Goal: Communication & Community: Answer question/provide support

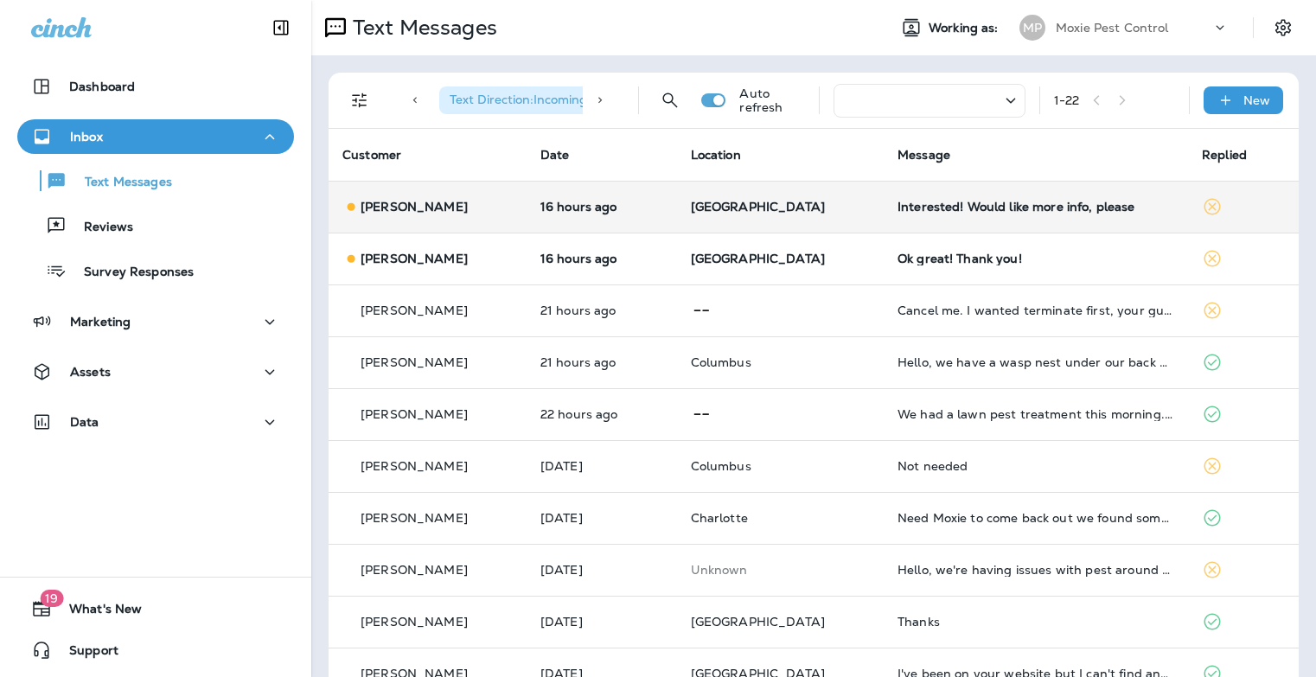
click at [977, 208] on div "Interested! Would like more info, please" at bounding box center [1035, 207] width 277 height 14
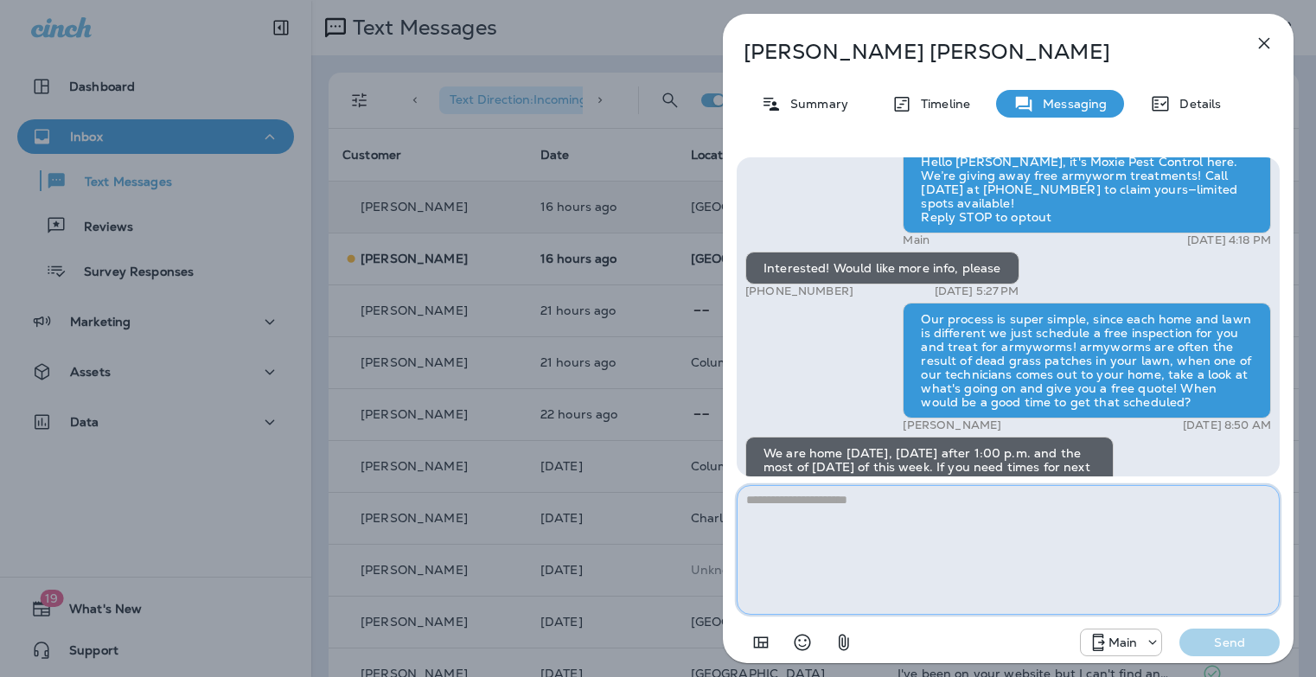
scroll to position [1, 0]
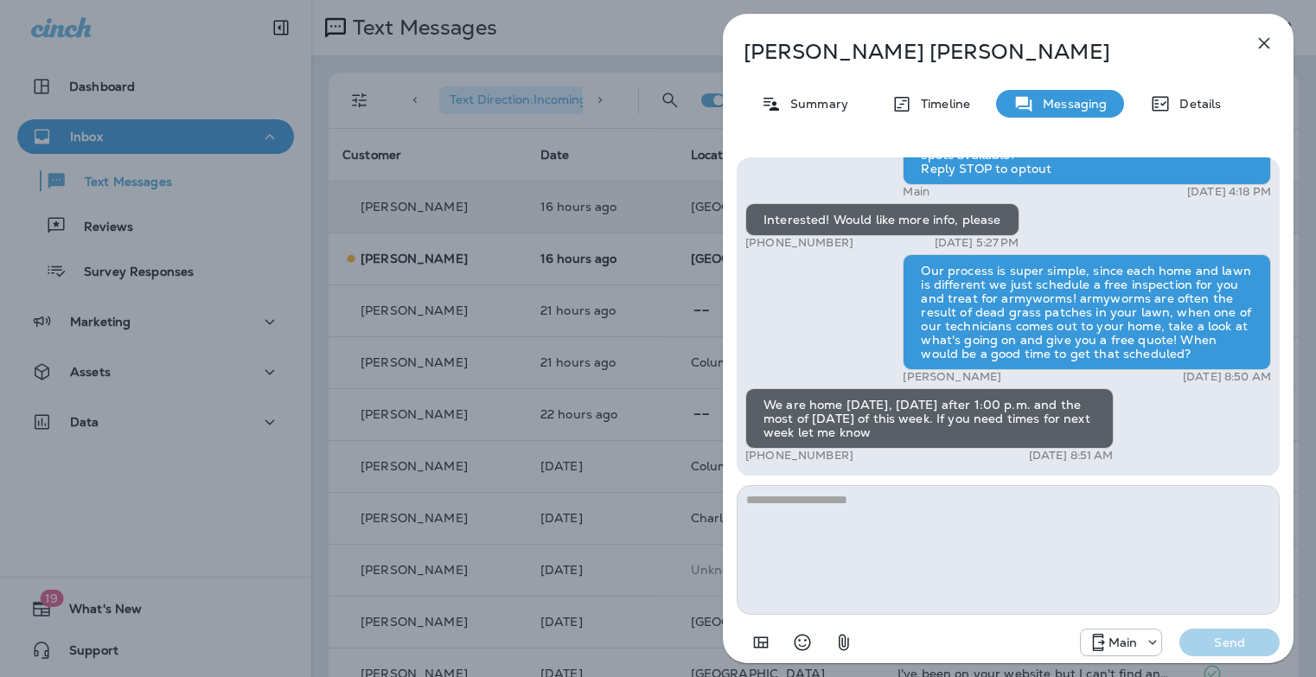
click at [695, 405] on div "[PERSON_NAME] Summary Timeline Messaging Details Hello [PERSON_NAME], it's Moxi…" at bounding box center [658, 338] width 1316 height 677
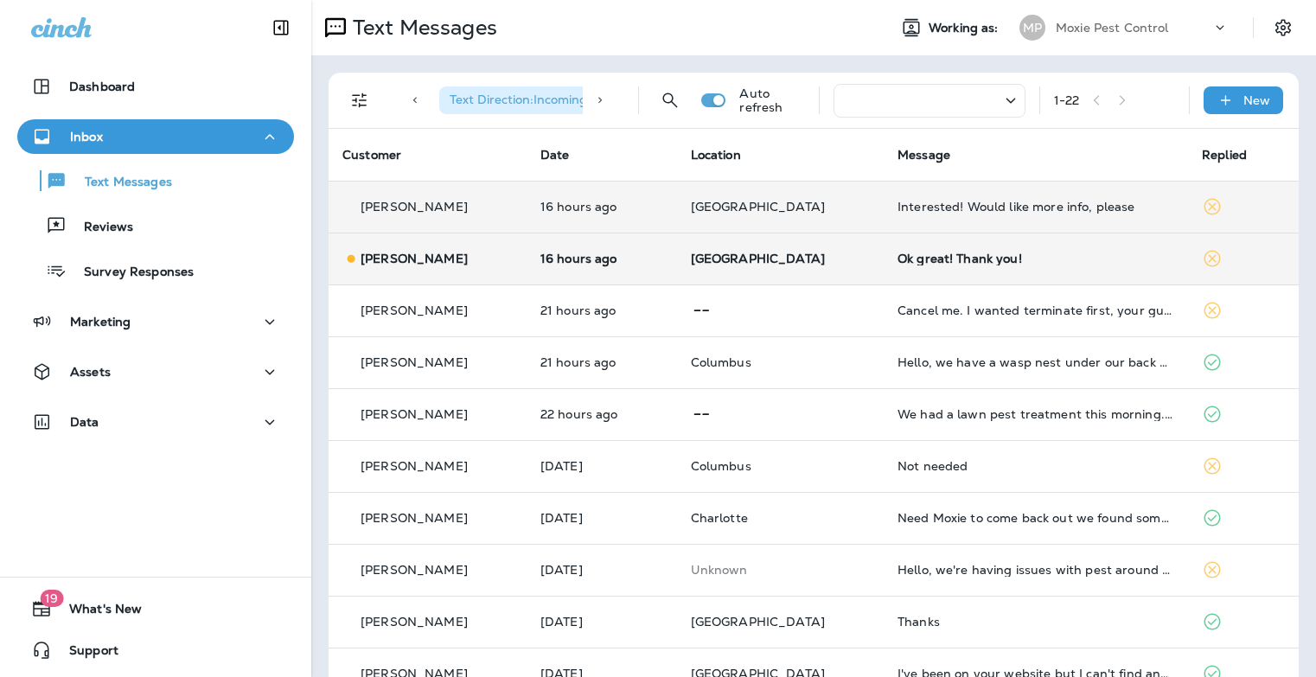
click at [941, 261] on div "Ok great! Thank you!" at bounding box center [1035, 259] width 277 height 14
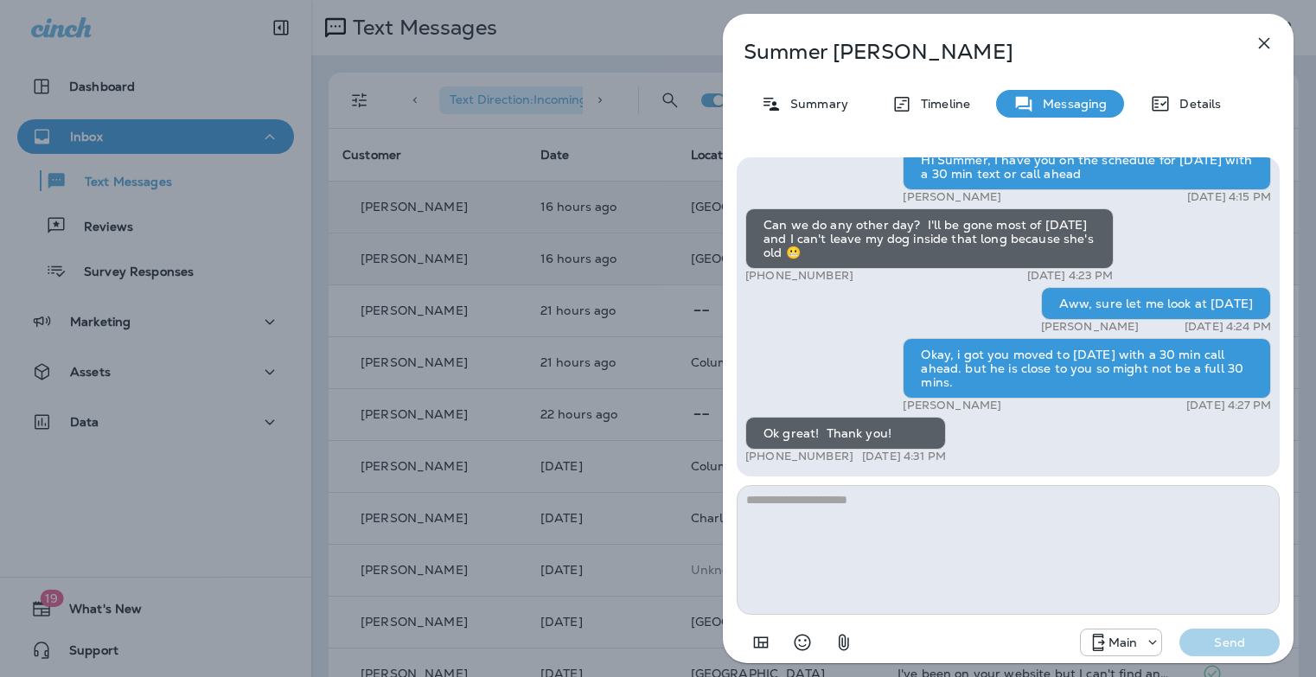
click at [601, 342] on div "[PERSON_NAME] Summary Timeline Messaging Details Hi, Summer , this is [PERSON_N…" at bounding box center [658, 338] width 1316 height 677
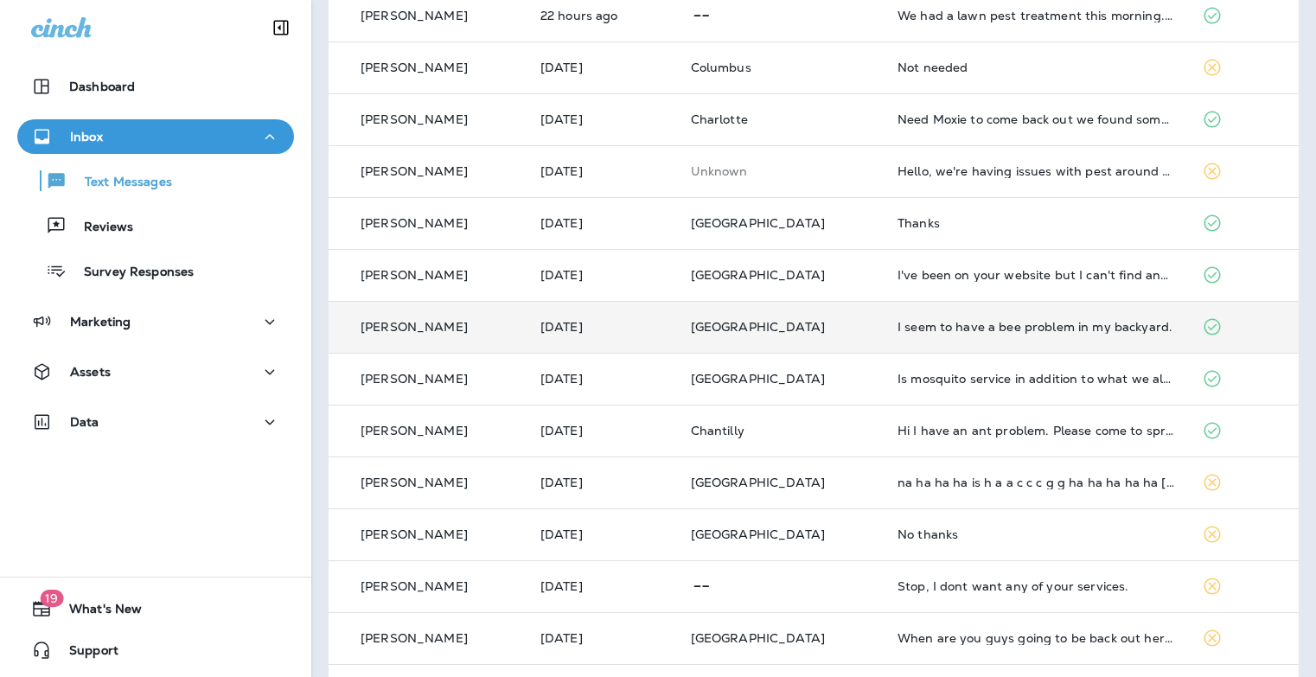
scroll to position [405, 0]
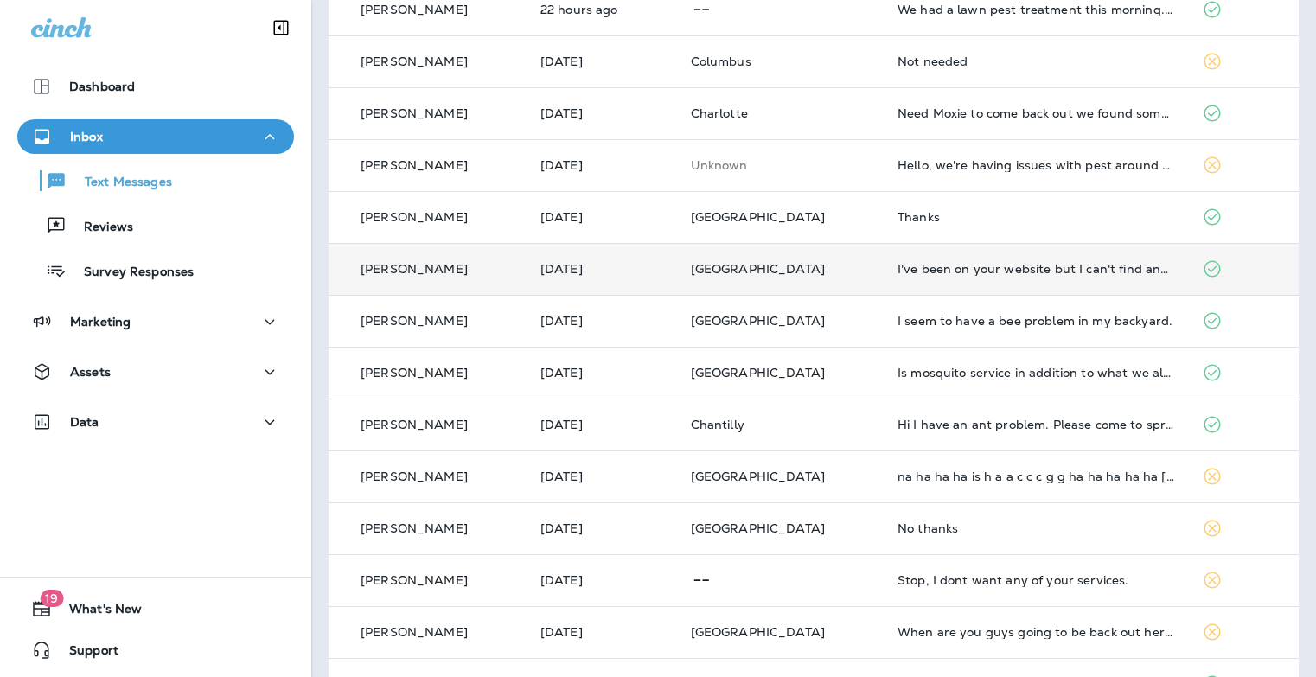
click at [995, 283] on td "I've been on your website but I can't find any means to contact you. I have an …" at bounding box center [1035, 269] width 304 height 52
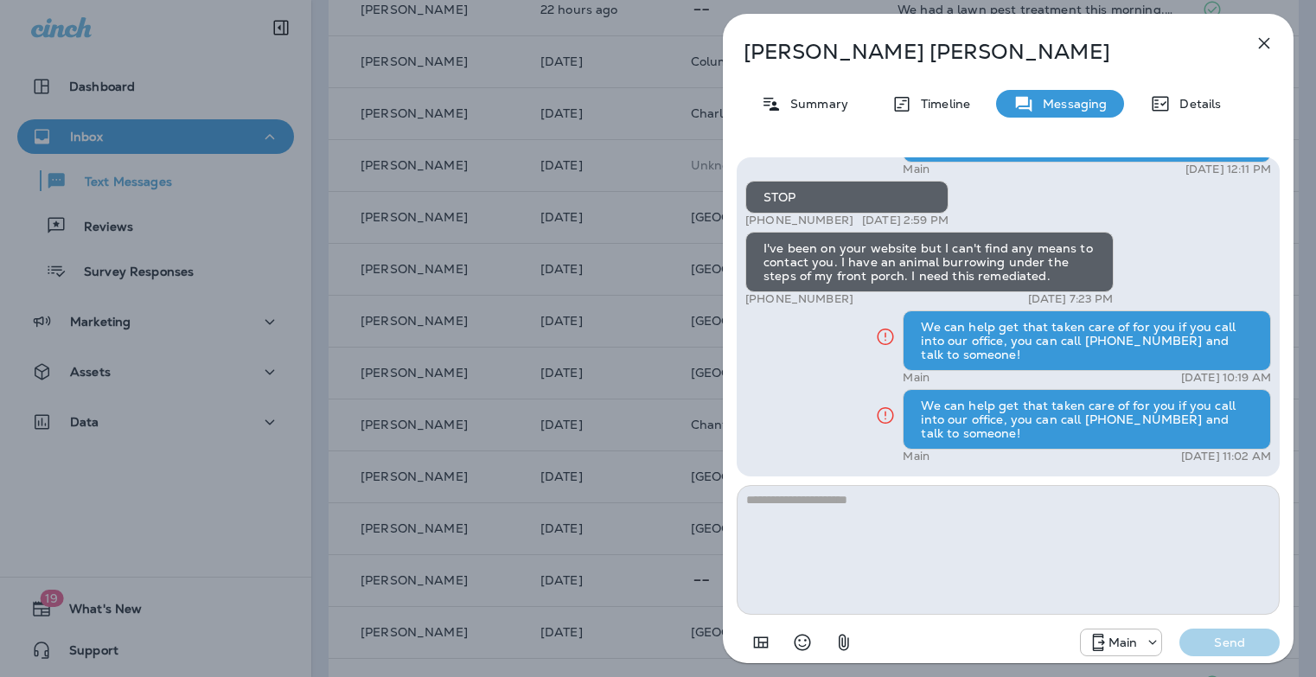
click at [526, 370] on div "[PERSON_NAME] Summary Timeline Messaging Details Hi, [PERSON_NAME] , this is [P…" at bounding box center [658, 338] width 1316 height 677
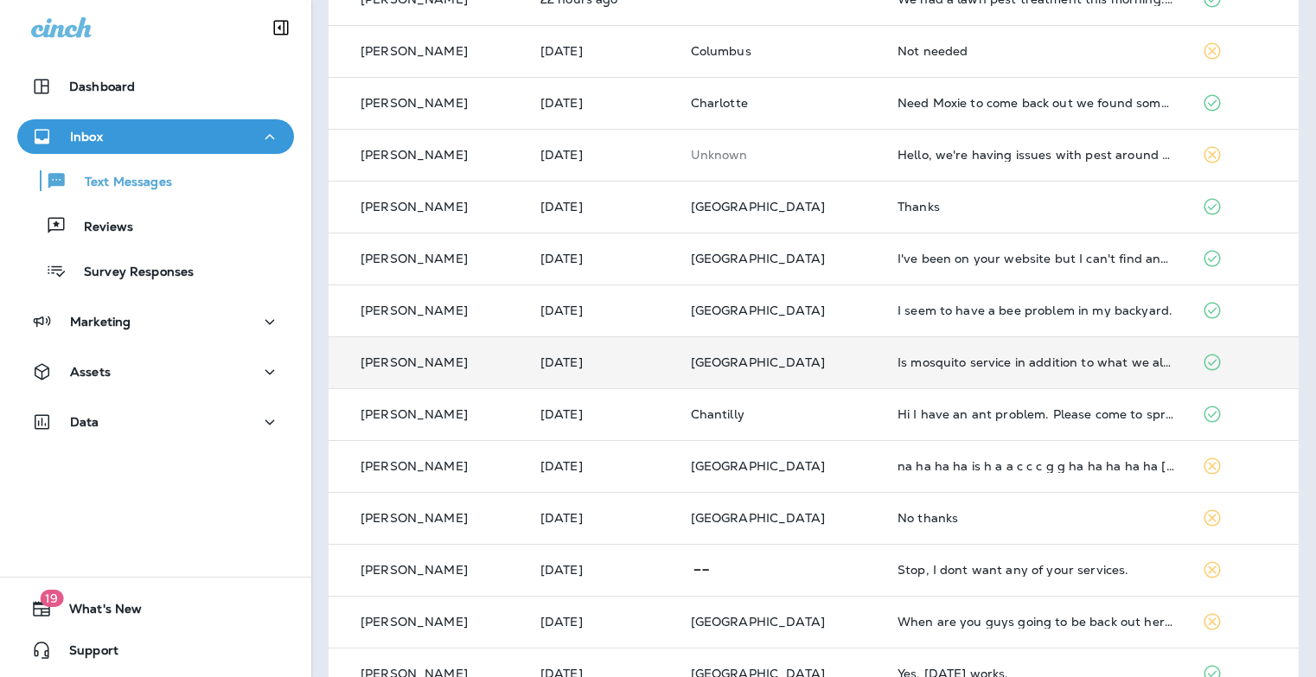
scroll to position [430, 0]
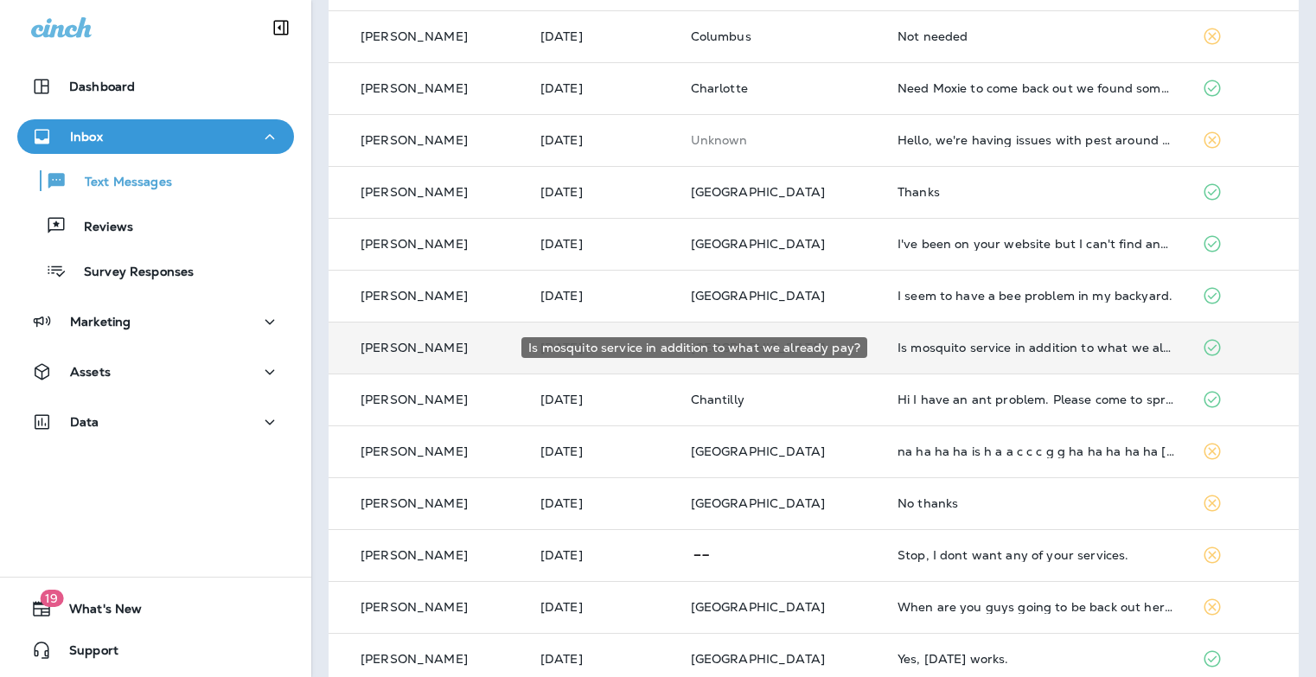
click at [986, 352] on div "Is mosquito service in addition to what we already pay?" at bounding box center [1035, 348] width 277 height 14
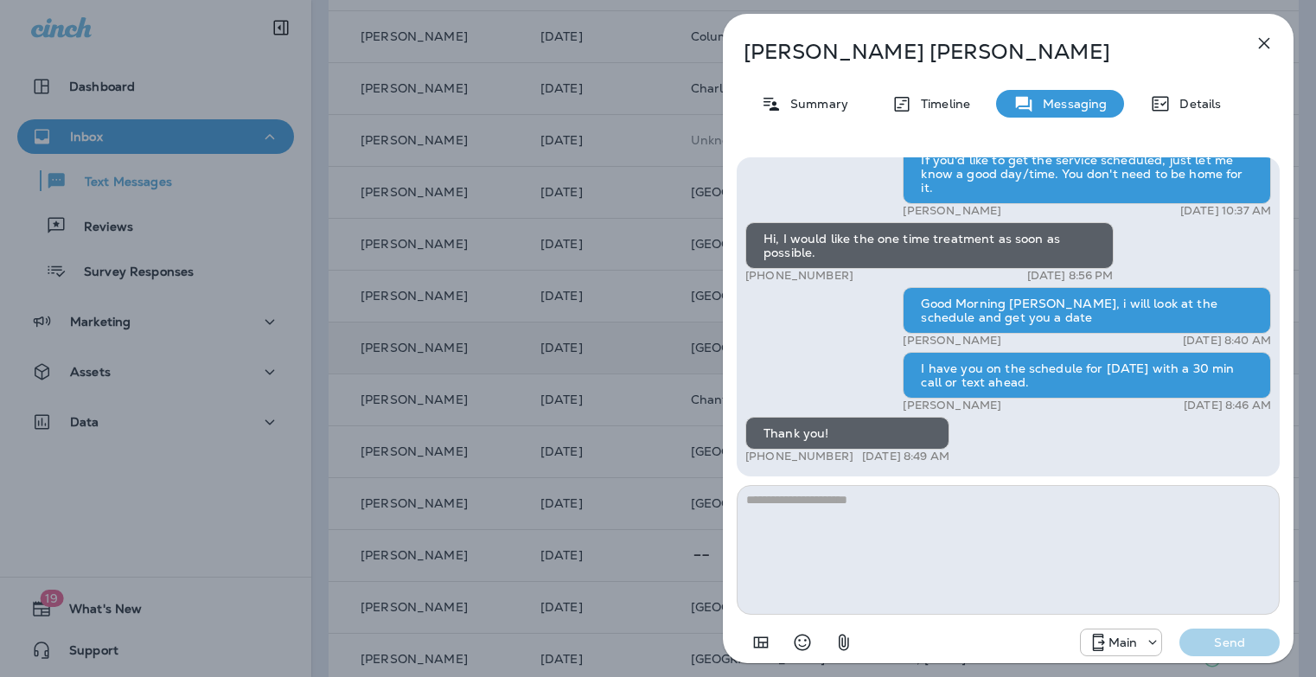
click at [687, 423] on div "[PERSON_NAME] Summary Timeline Messaging Details Hello [PERSON_NAME], it's Moxi…" at bounding box center [658, 338] width 1316 height 677
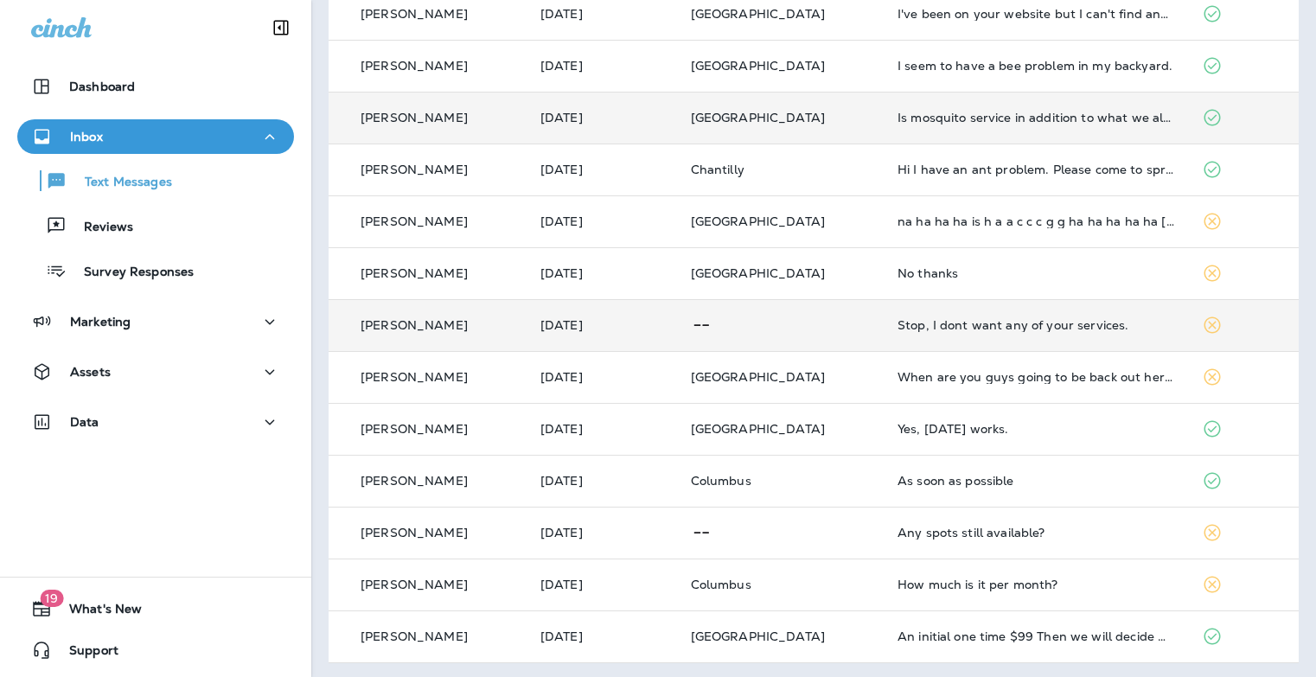
scroll to position [663, 0]
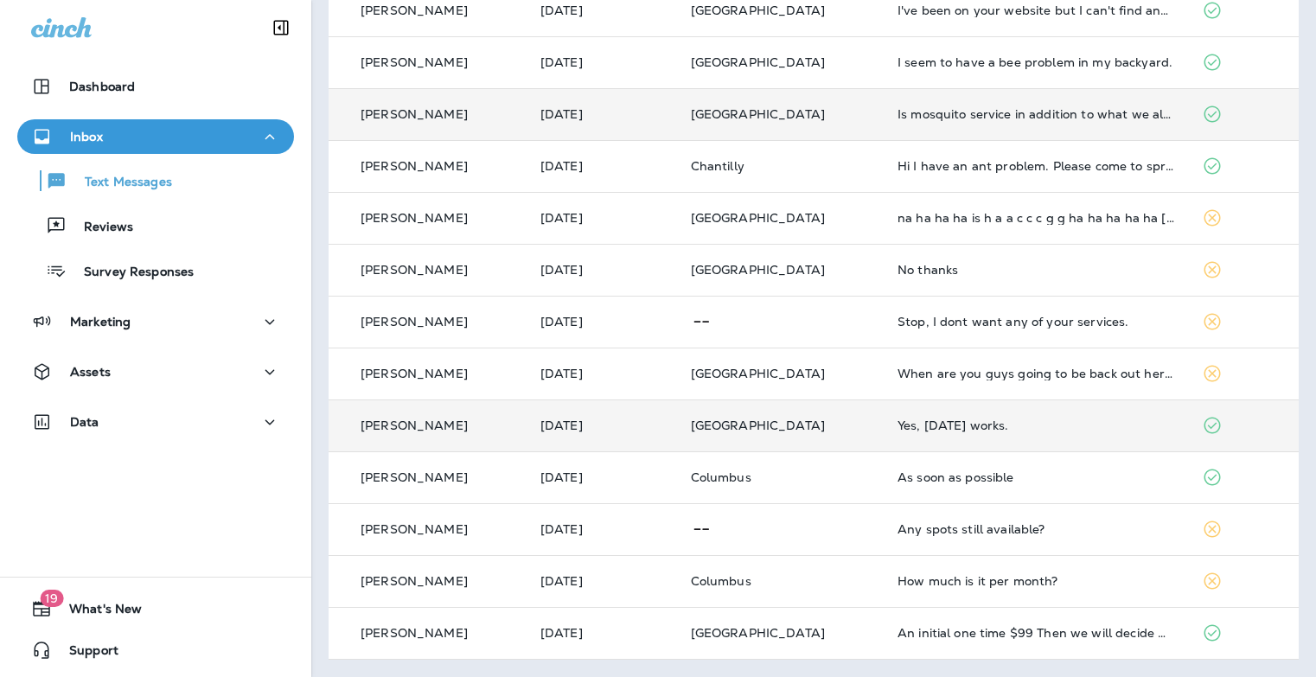
click at [996, 423] on div "Yes, [DATE] works." at bounding box center [1035, 425] width 277 height 14
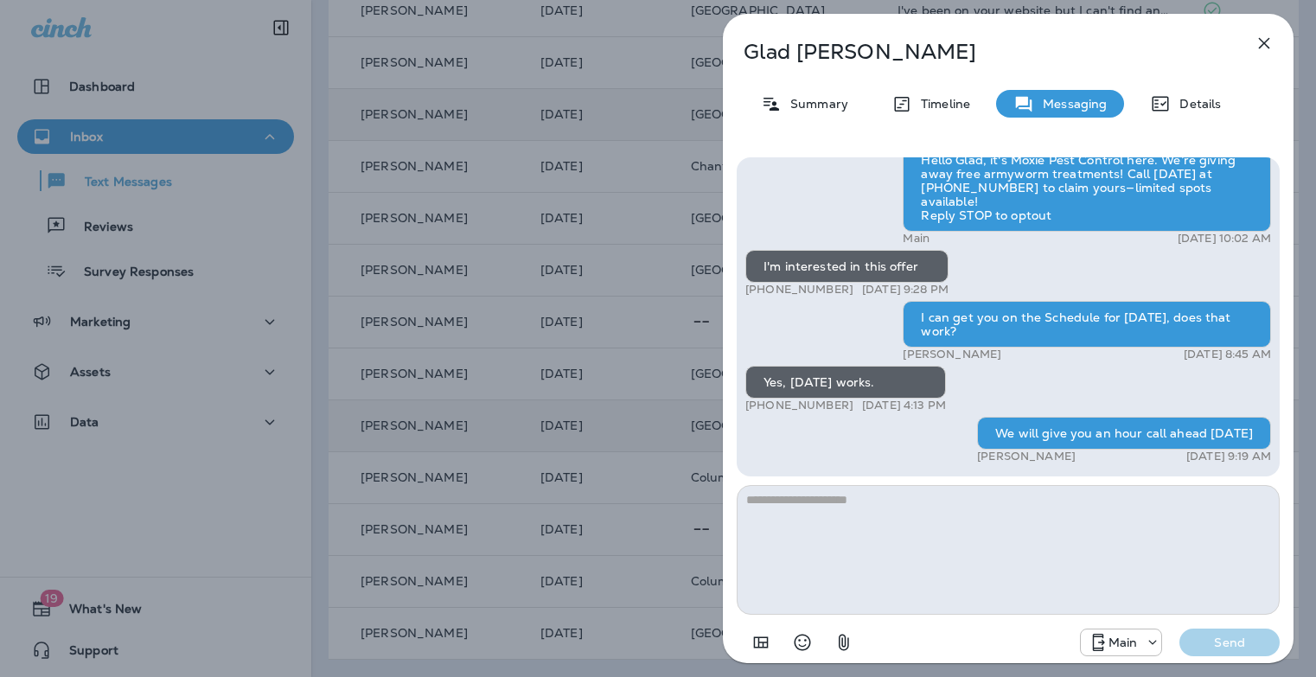
click at [698, 438] on div "Glad [PERSON_NAME] Summary Timeline Messaging Details Hello [PERSON_NAME][DATE]…" at bounding box center [658, 338] width 1316 height 677
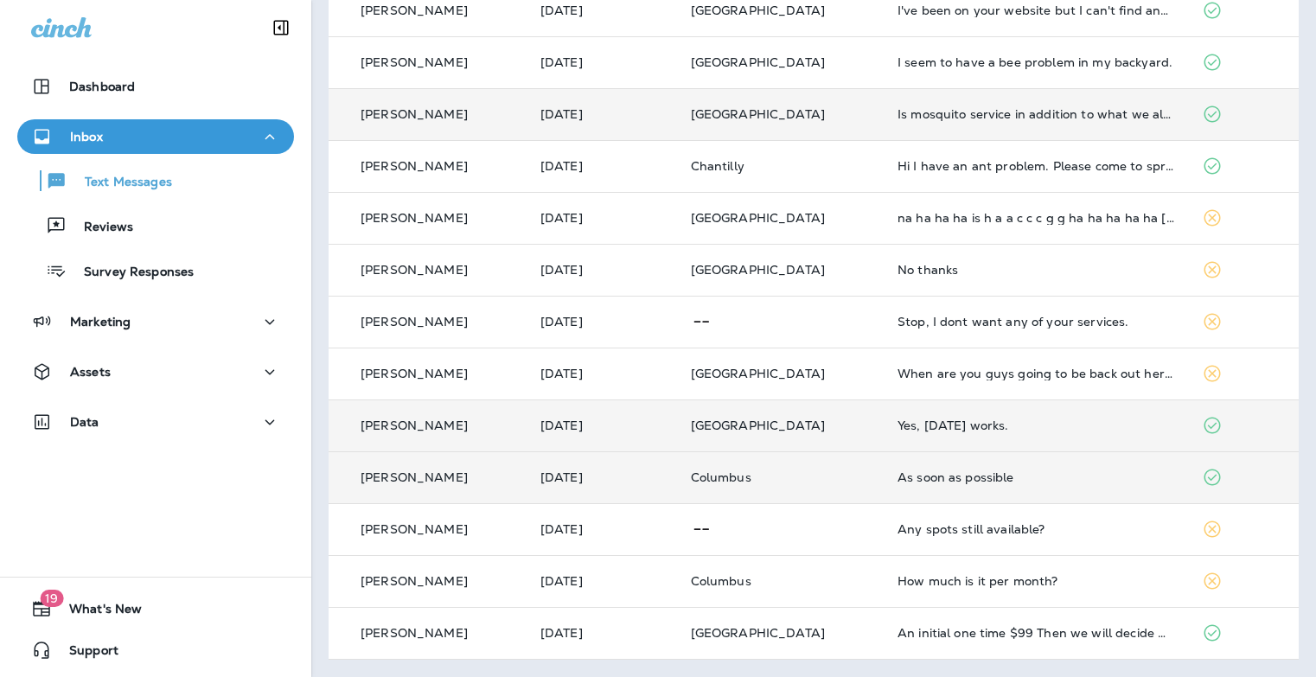
click at [953, 483] on div "As soon as possible" at bounding box center [1035, 477] width 277 height 14
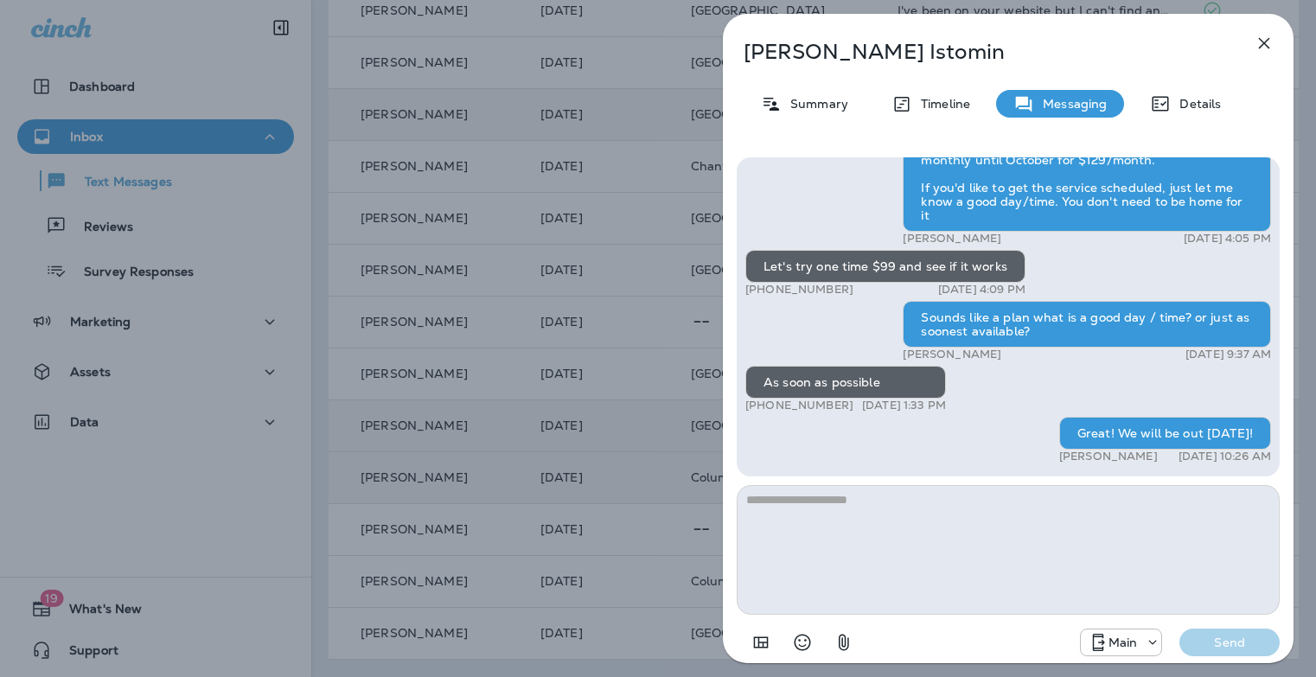
click at [668, 436] on div "[PERSON_NAME] Summary Timeline Messaging Details Hi [PERSON_NAME] , this is [PE…" at bounding box center [658, 338] width 1316 height 677
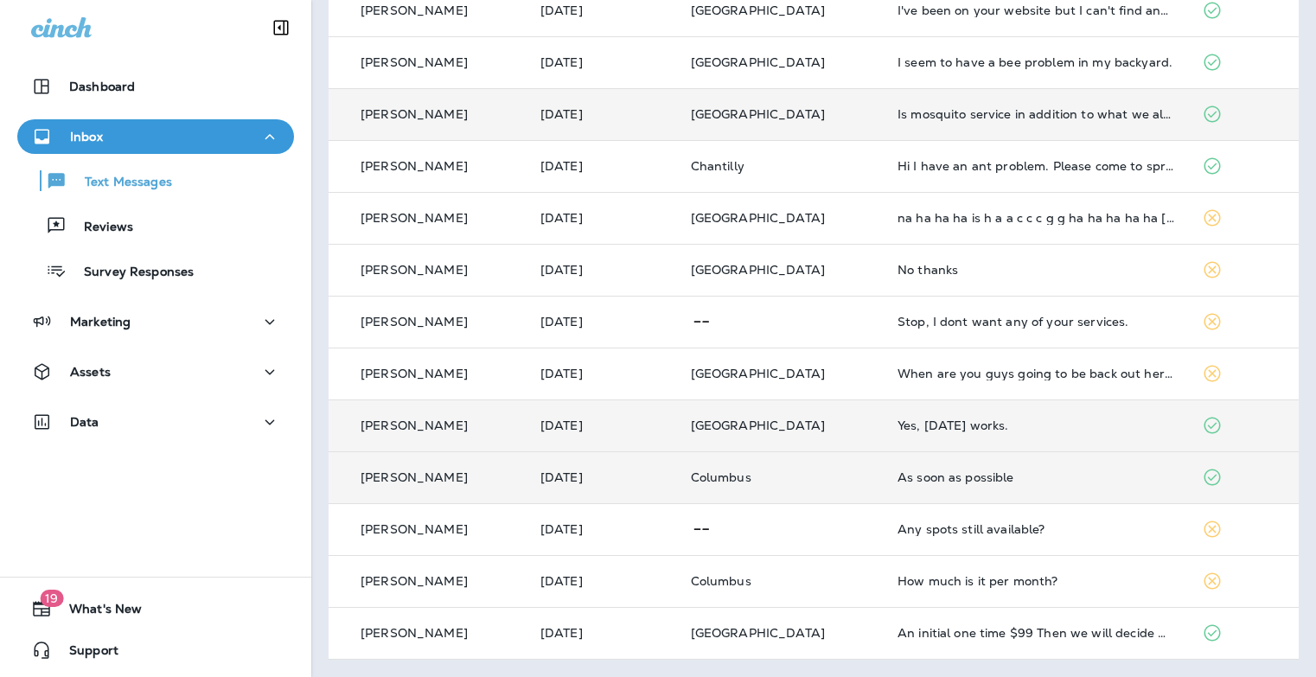
click at [936, 529] on div "Any spots still available?" at bounding box center [1035, 529] width 277 height 14
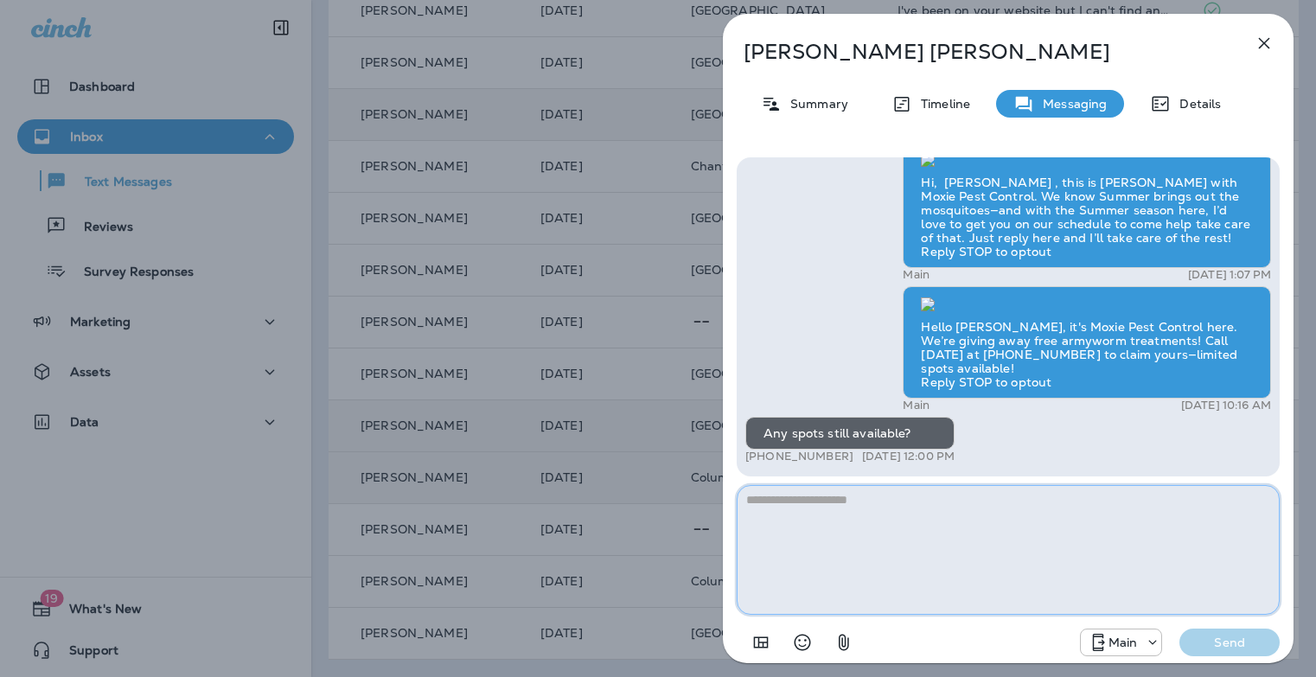
click at [844, 528] on textarea at bounding box center [1007, 550] width 543 height 130
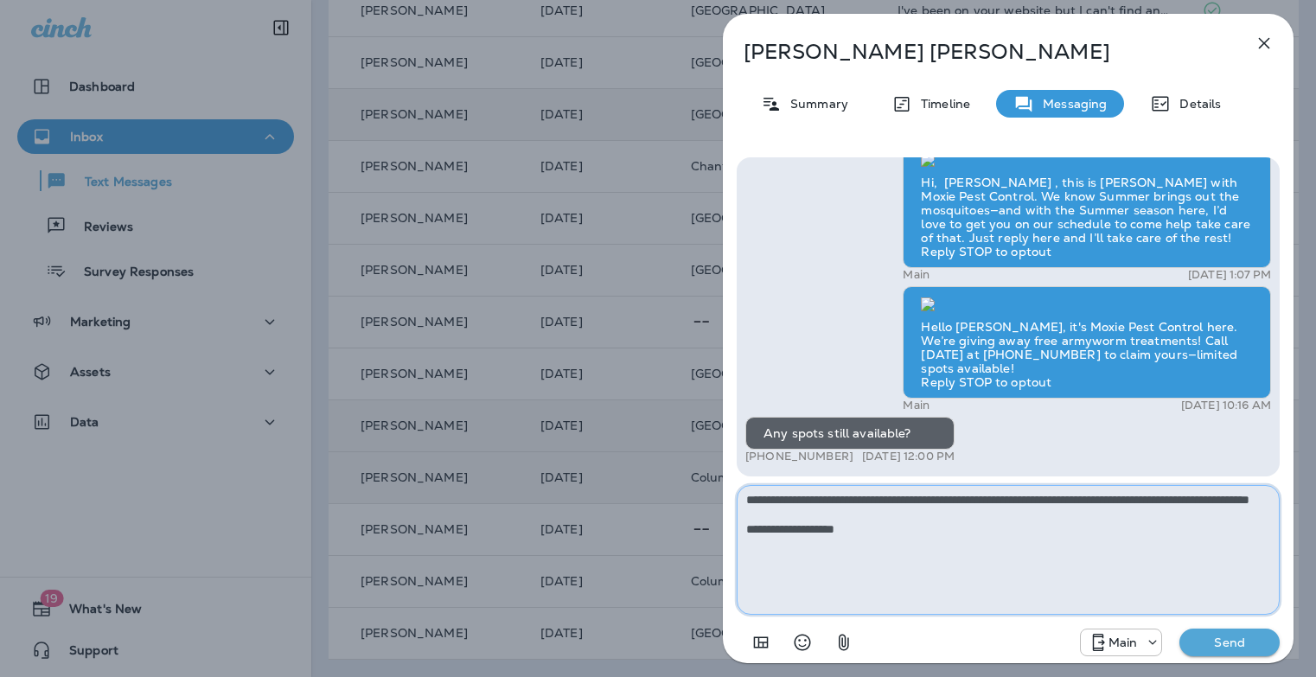
type textarea "**********"
click at [979, 500] on textarea "**********" at bounding box center [1007, 550] width 543 height 130
type textarea "**********"
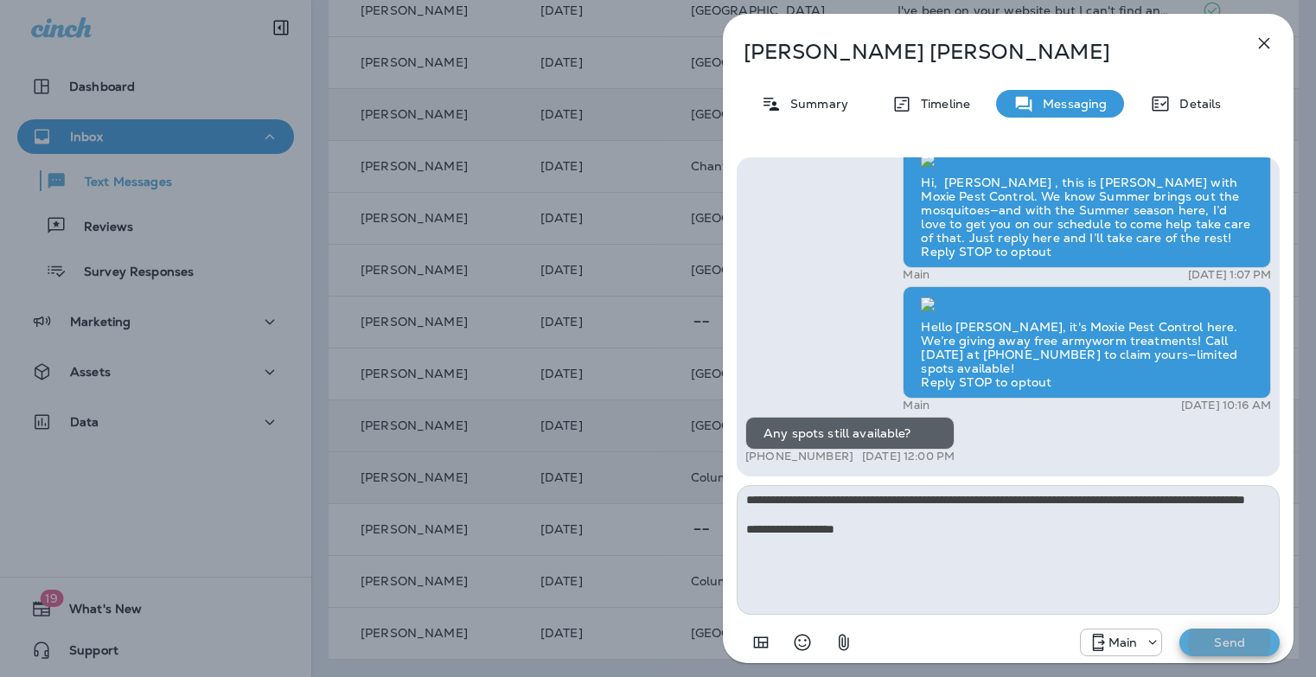
click at [1179, 628] on button "Send" at bounding box center [1229, 642] width 100 height 28
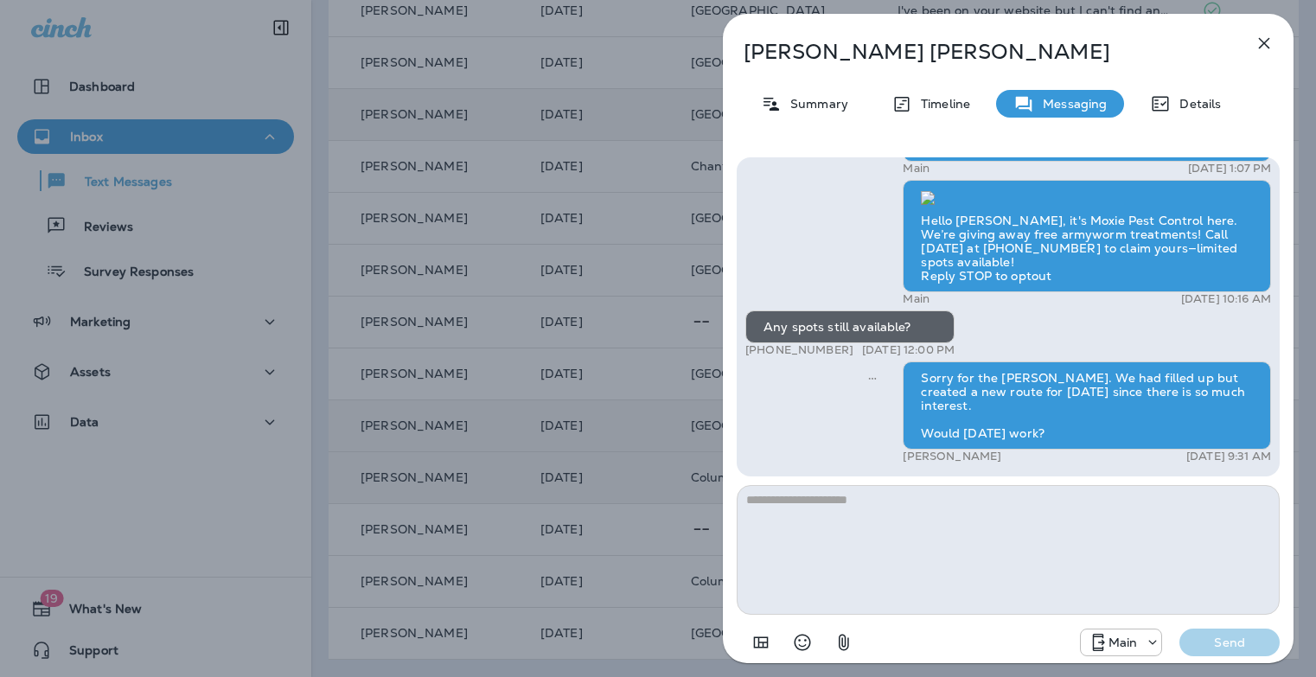
click at [637, 356] on div "[PERSON_NAME] Summary Timeline Messaging Details Hi, [PERSON_NAME] , this is [P…" at bounding box center [658, 338] width 1316 height 677
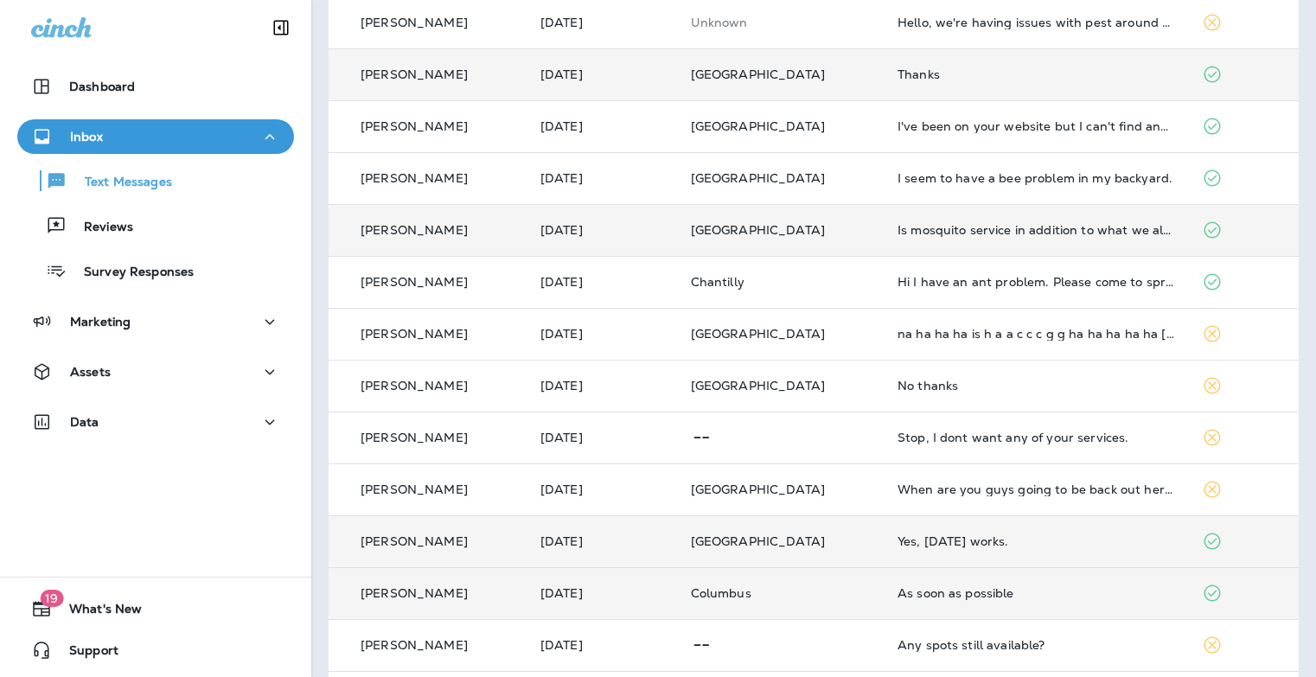
scroll to position [430, 0]
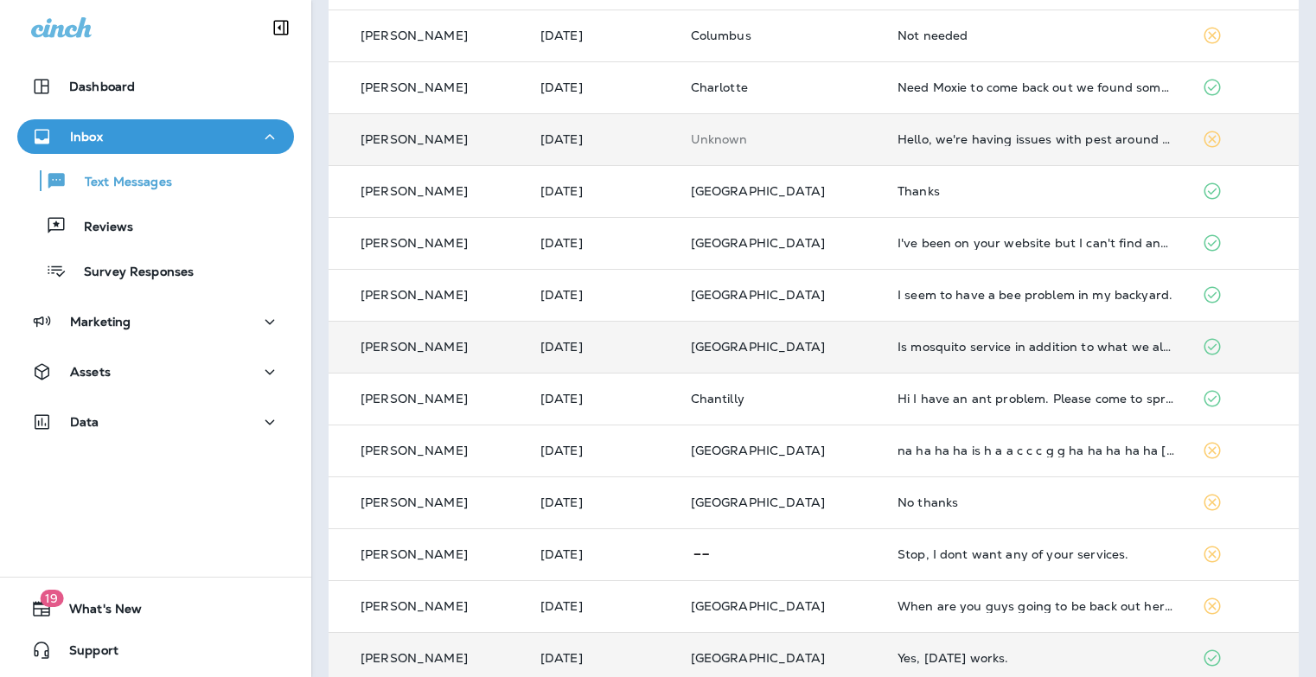
click at [984, 149] on td "Hello, we're having issues with pest around our house and we need an as needed …" at bounding box center [1035, 139] width 304 height 52
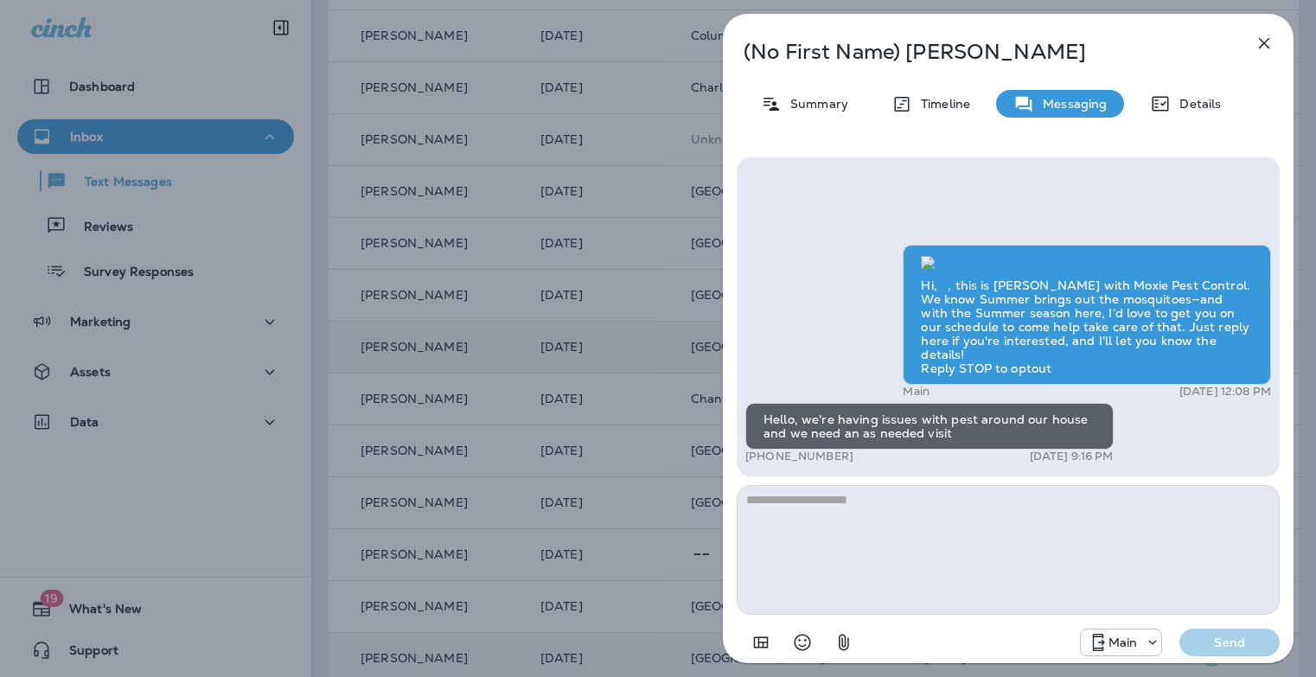
click at [1270, 48] on icon "button" at bounding box center [1263, 43] width 21 height 21
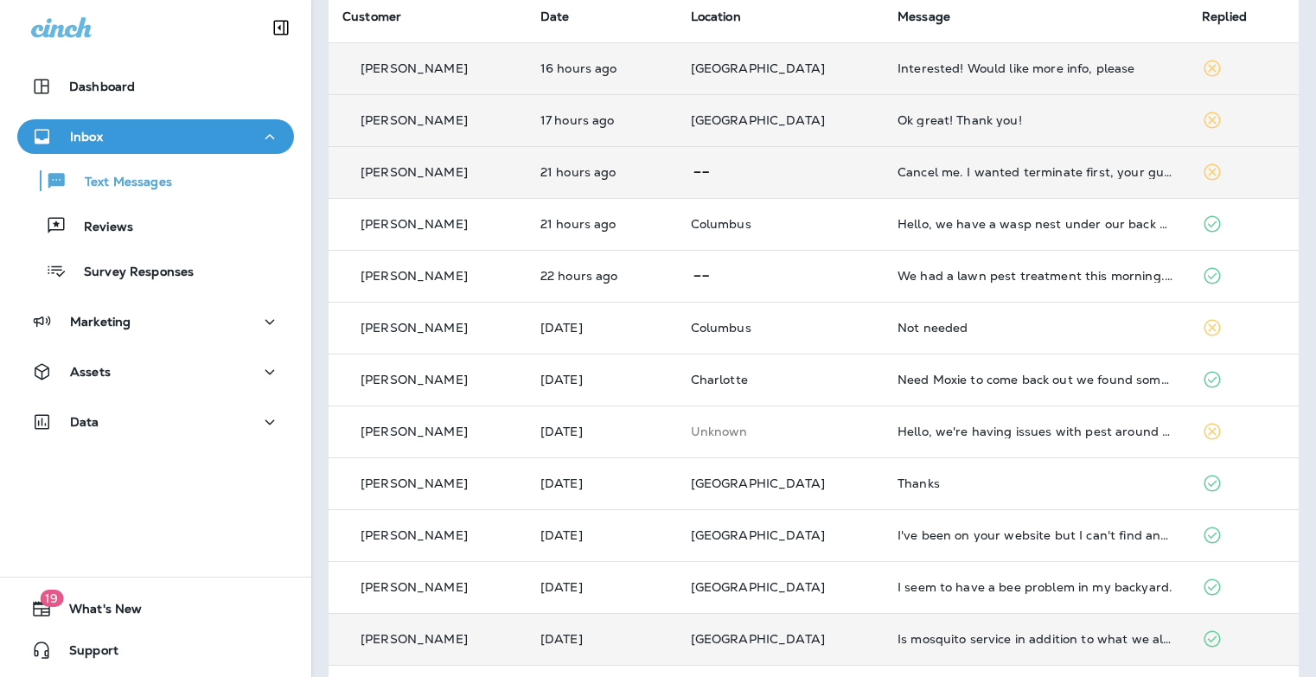
scroll to position [137, 0]
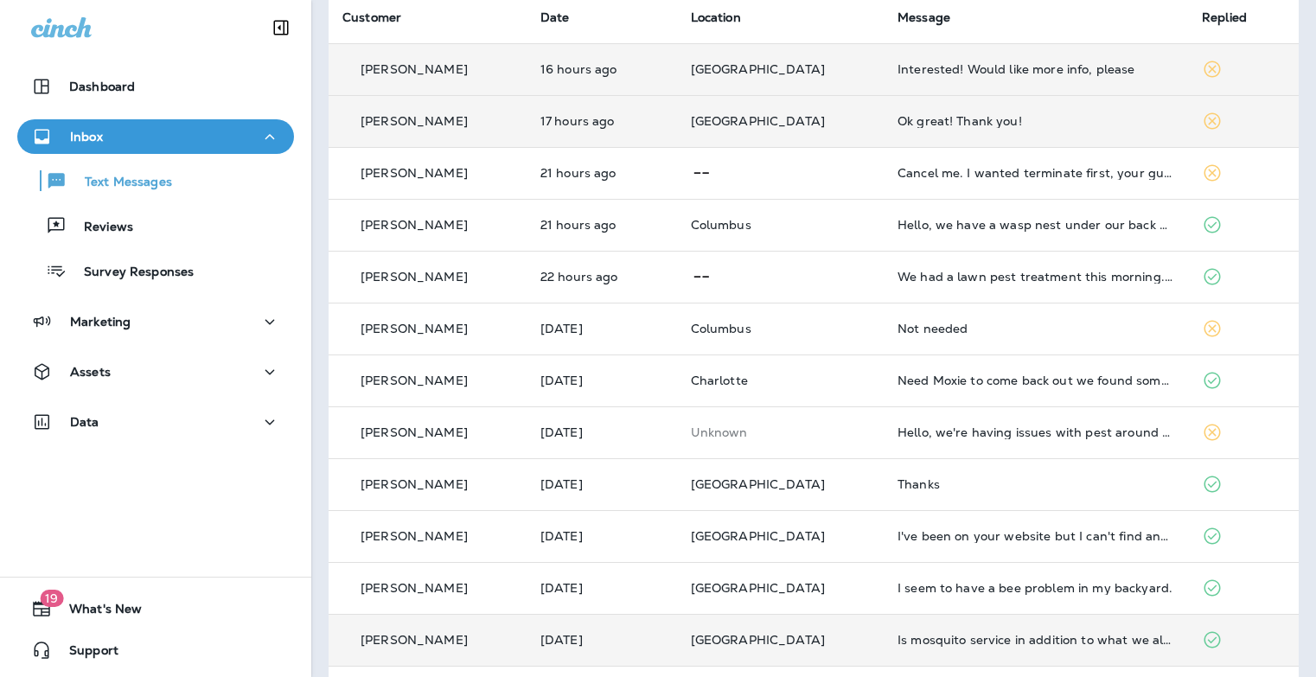
click at [964, 78] on td "Interested! Would like more info, please" at bounding box center [1035, 69] width 304 height 52
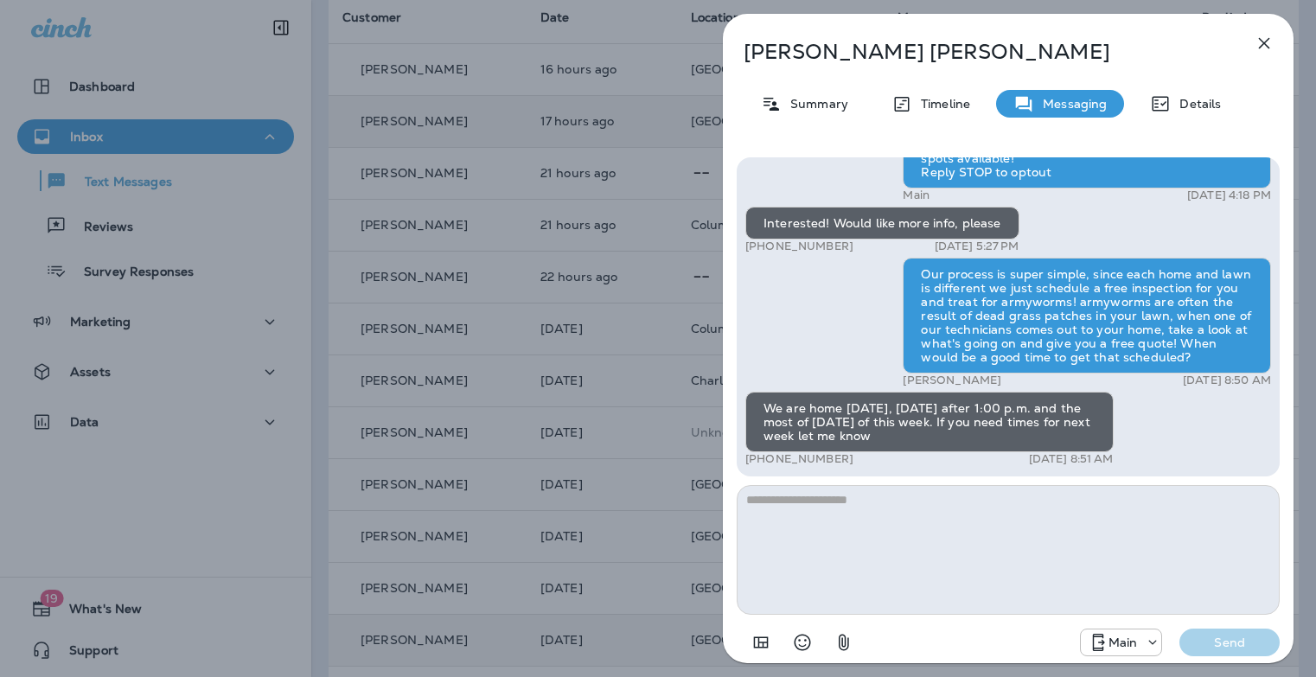
scroll to position [1, 0]
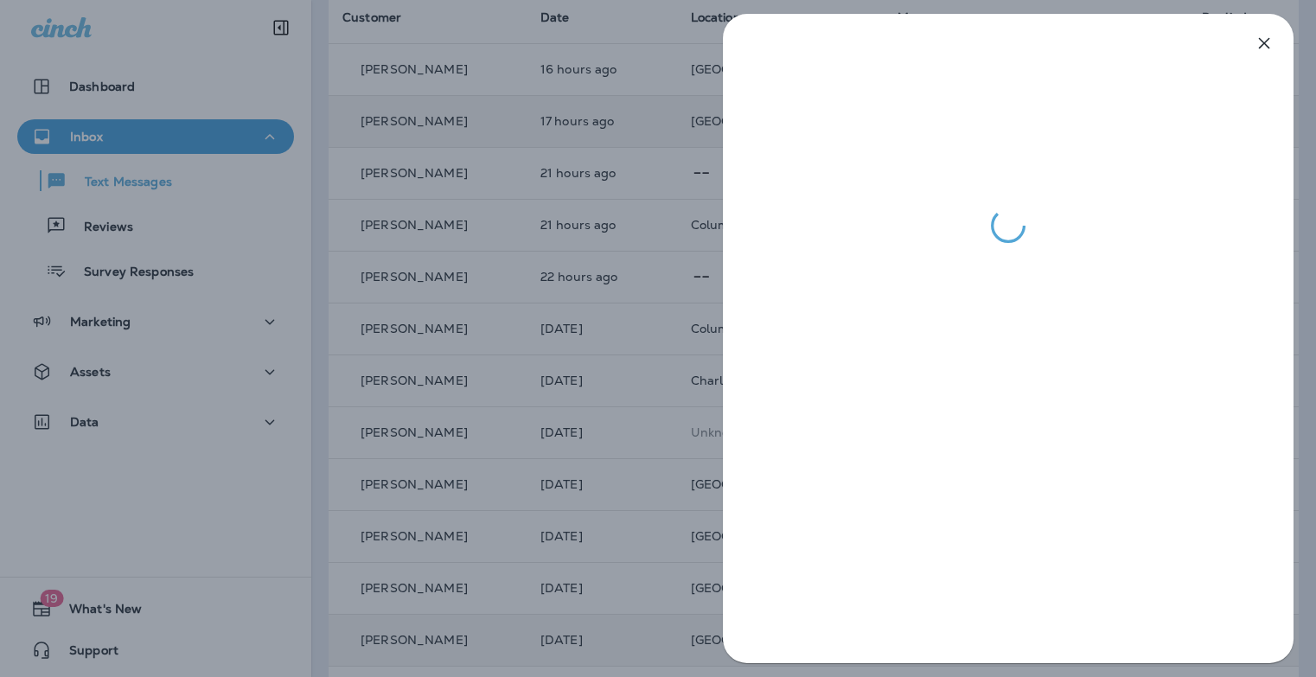
click at [640, 171] on div at bounding box center [658, 338] width 1316 height 677
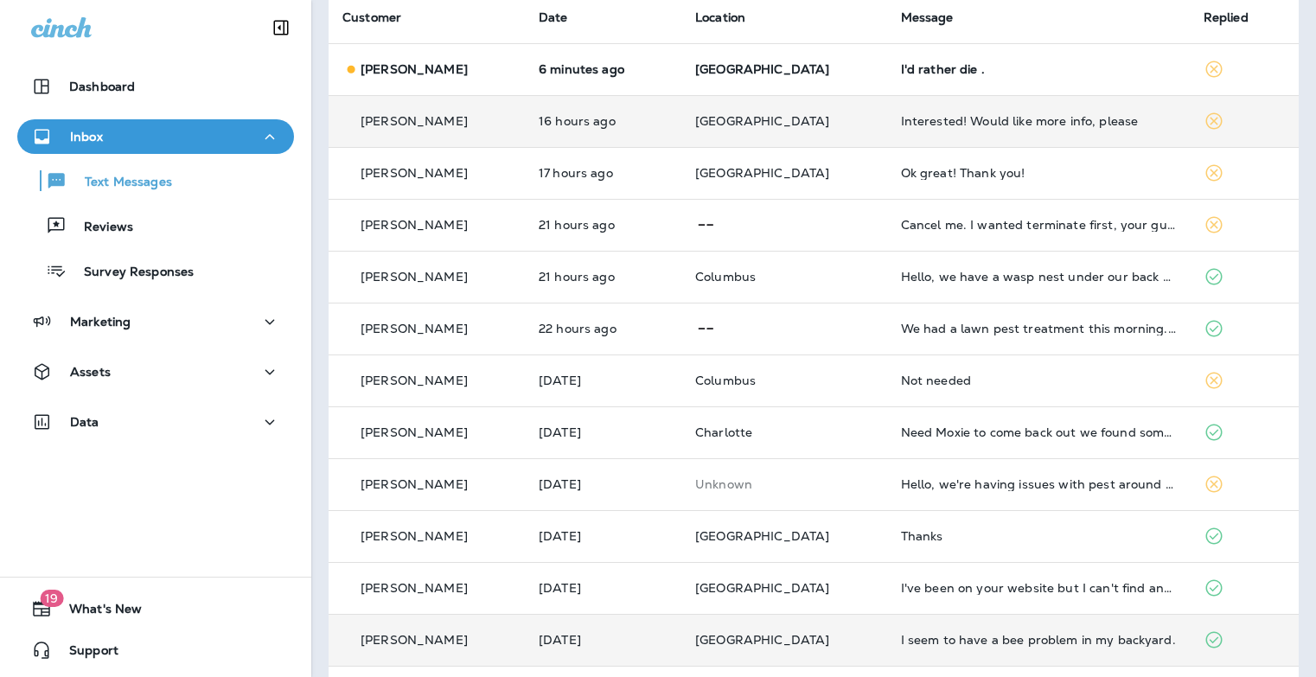
click at [933, 133] on td "Interested! Would like more info, please" at bounding box center [1038, 121] width 303 height 52
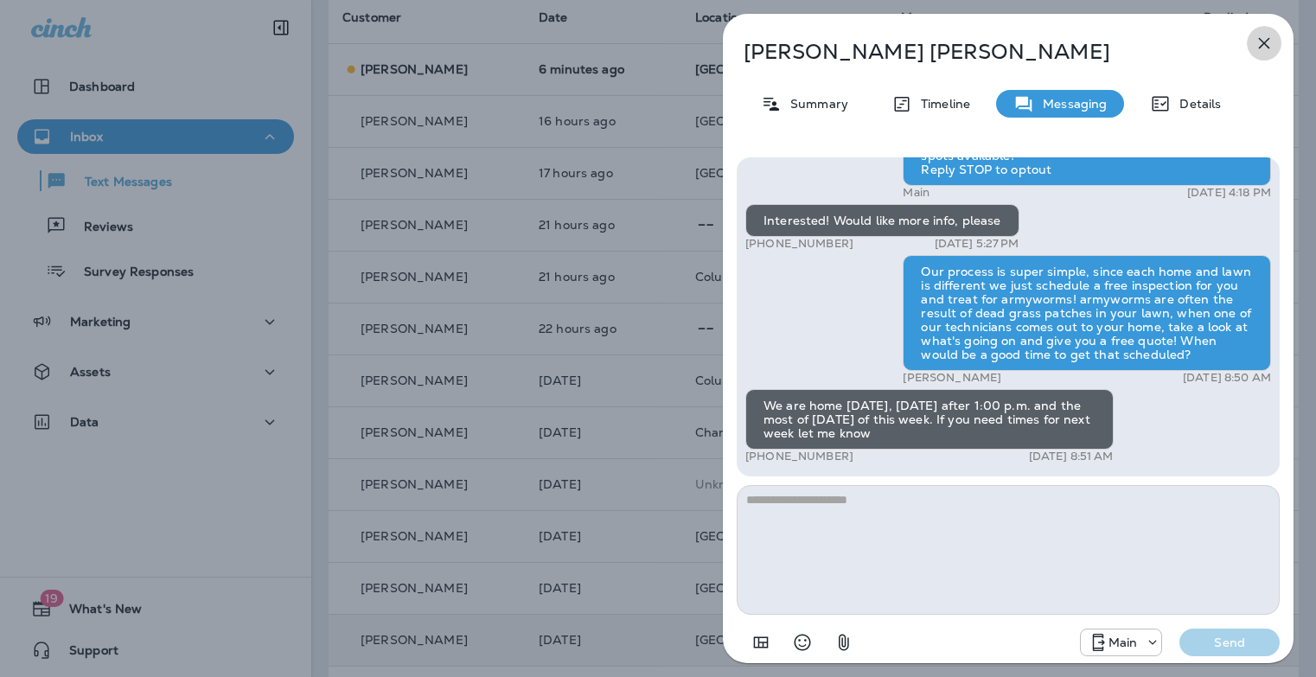
click at [1255, 43] on icon "button" at bounding box center [1263, 43] width 21 height 21
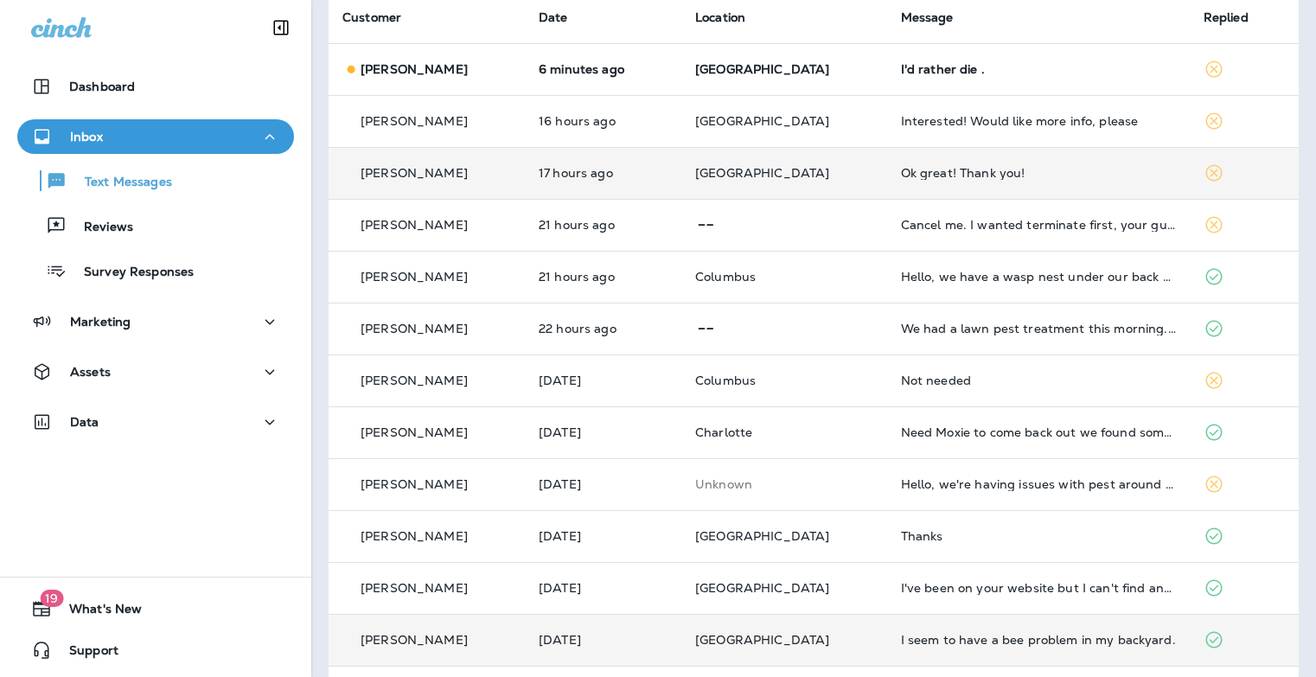
click at [969, 180] on td "Ok great! Thank you!" at bounding box center [1038, 173] width 303 height 52
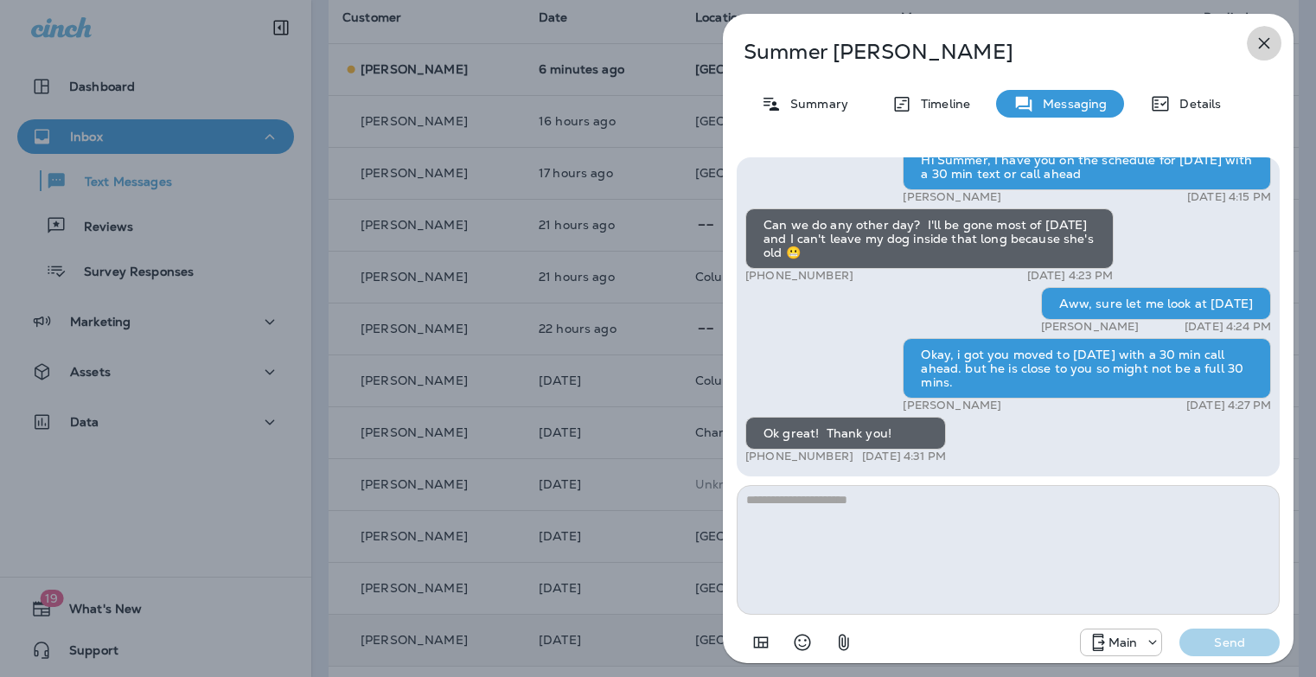
click at [1257, 46] on icon "button" at bounding box center [1263, 43] width 21 height 21
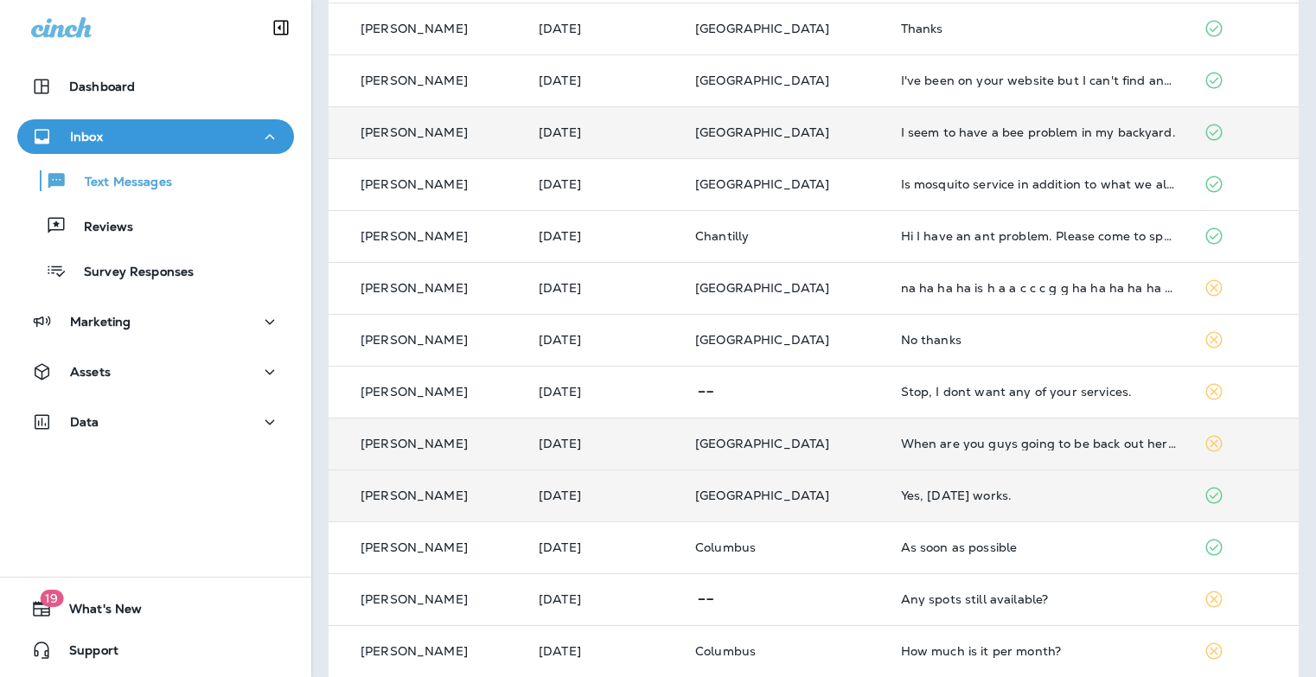
scroll to position [651, 0]
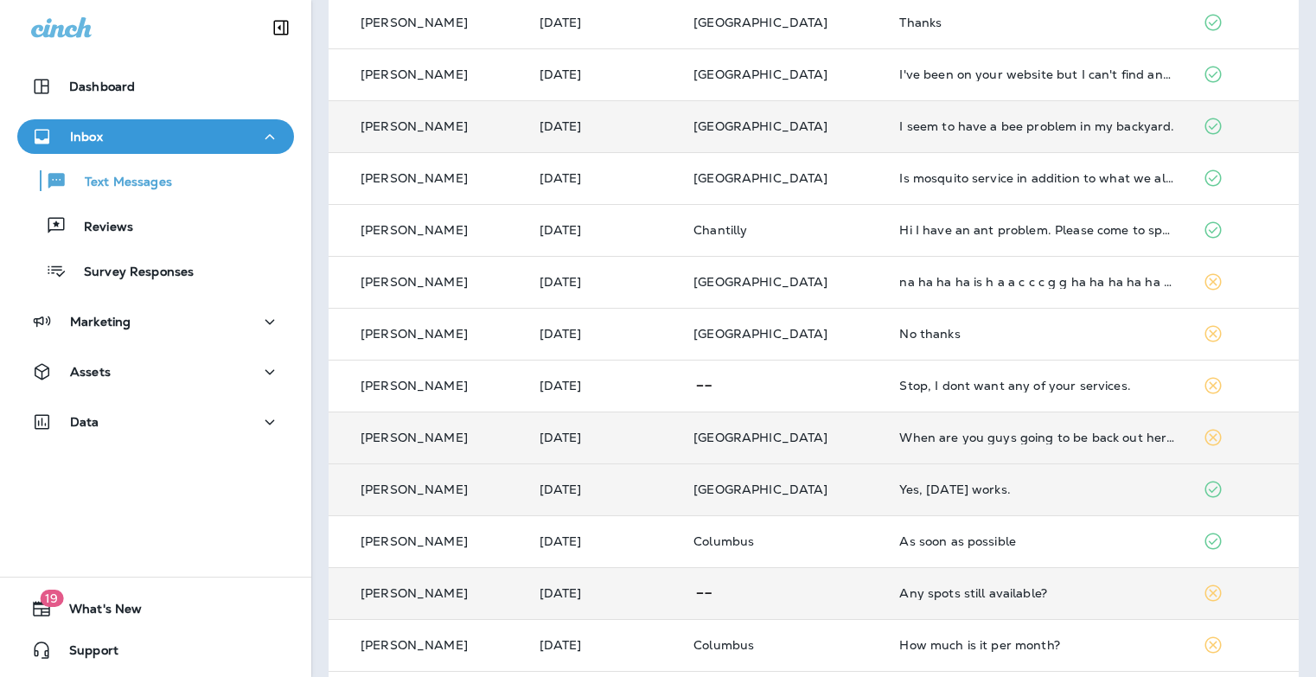
click at [917, 598] on div "Any spots still available?" at bounding box center [1037, 593] width 276 height 14
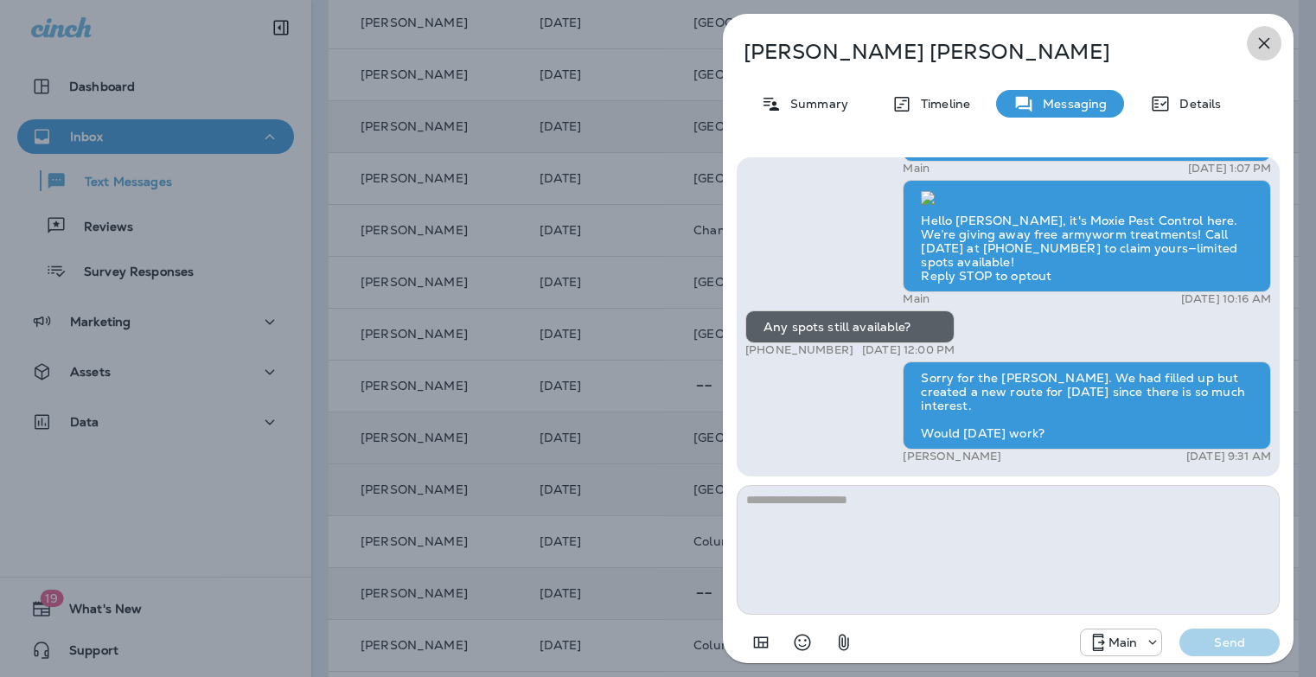
click at [1266, 40] on icon "button" at bounding box center [1263, 43] width 11 height 11
